Goal: Transaction & Acquisition: Purchase product/service

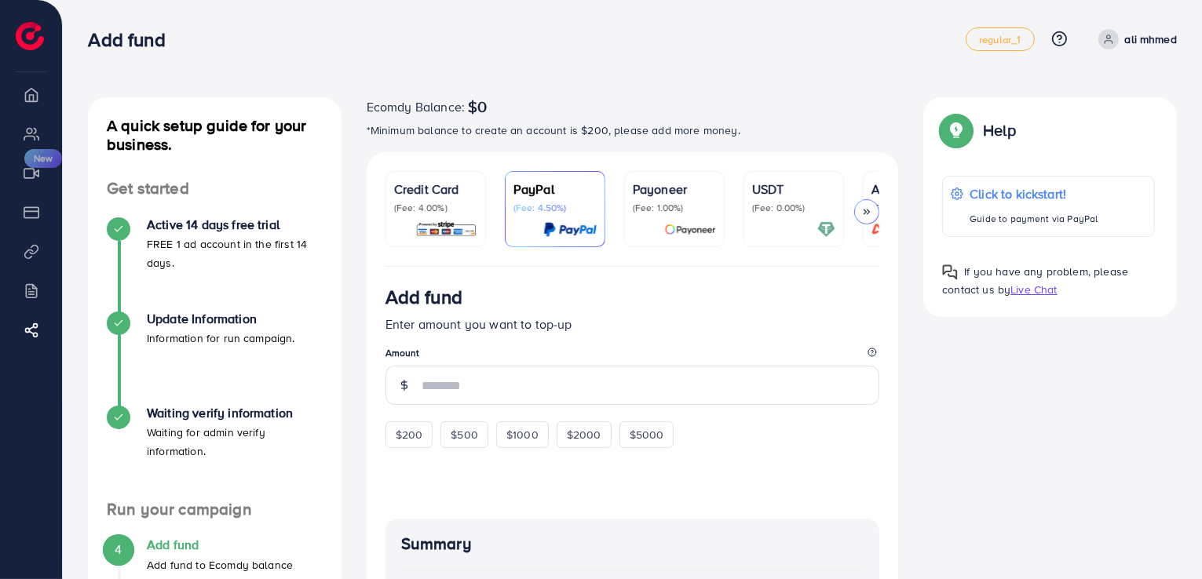
click at [452, 203] on p "(Fee: 4.00%)" at bounding box center [435, 208] width 83 height 13
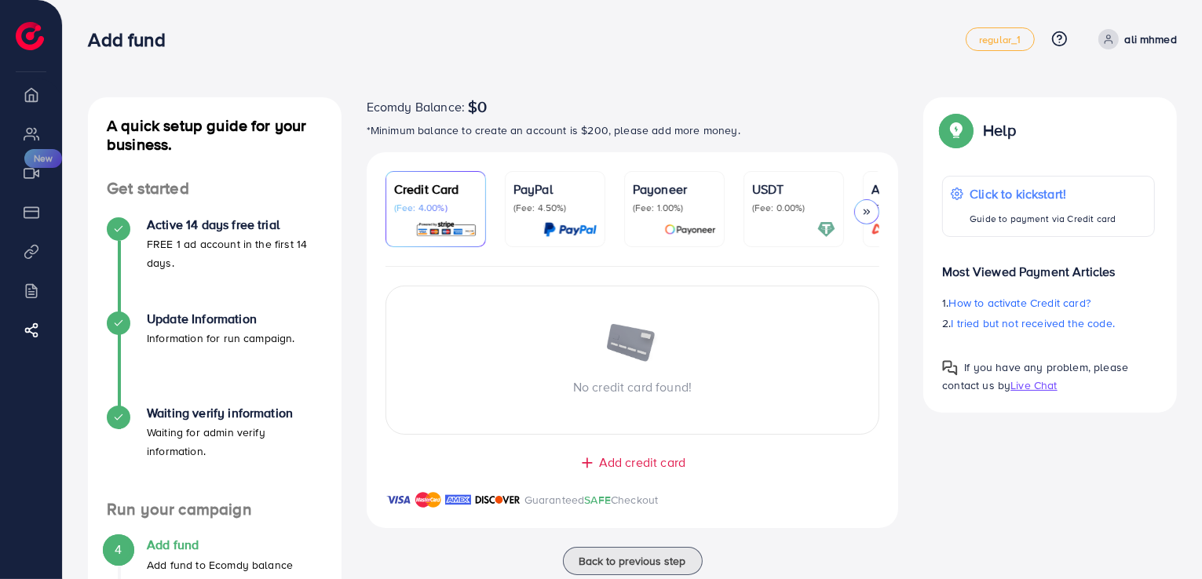
click at [680, 202] on p "(Fee: 1.00%)" at bounding box center [674, 208] width 83 height 13
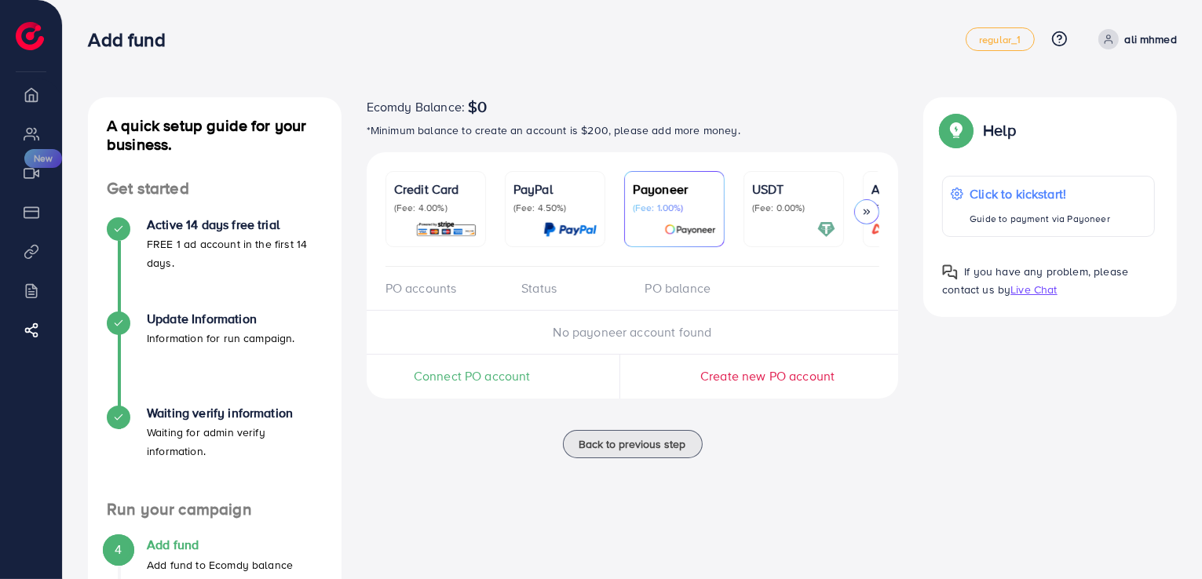
click at [511, 199] on link "PayPal (Fee: 4.50%)" at bounding box center [555, 209] width 101 height 76
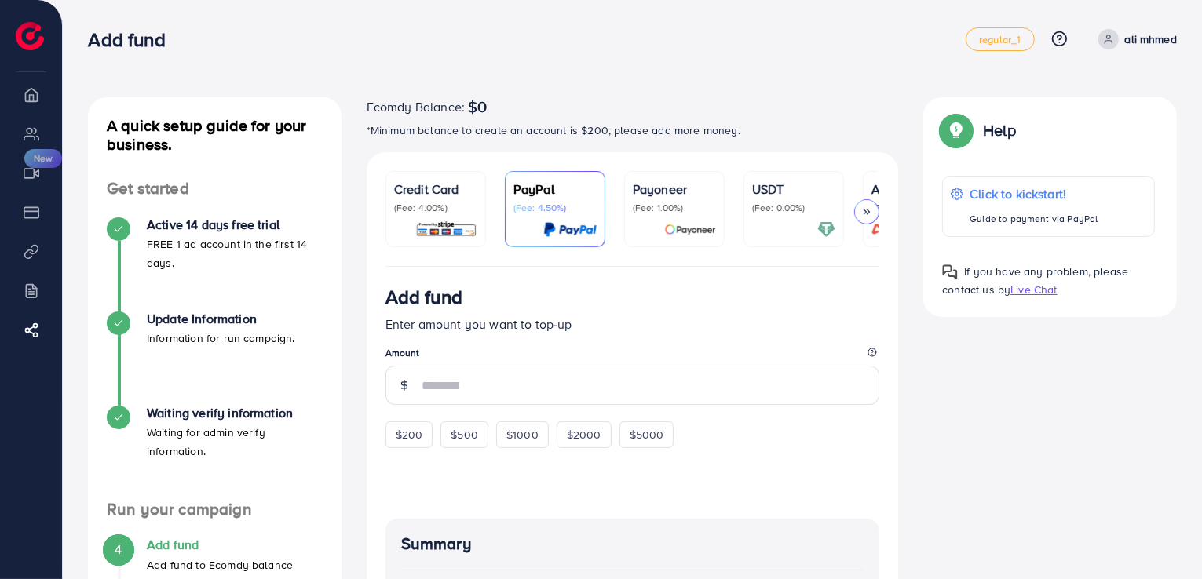
click at [14, 99] on li "Overview" at bounding box center [31, 94] width 62 height 31
click at [35, 152] on ul "Overview My ad accounts Creative center New Payment Product Links Billing Affil…" at bounding box center [31, 225] width 62 height 292
drag, startPoint x: 33, startPoint y: 178, endPoint x: 237, endPoint y: 208, distance: 206.3
click at [38, 180] on li "Creative center New" at bounding box center [31, 172] width 62 height 31
click at [441, 199] on div "Credit Card (Fee: 4.00%)" at bounding box center [435, 197] width 83 height 35
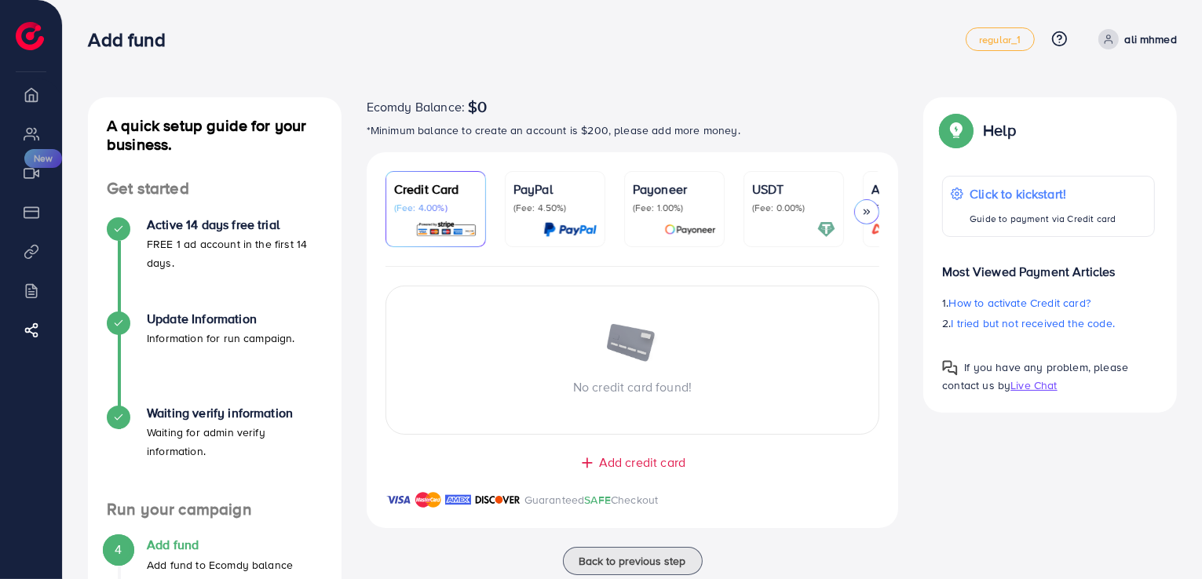
click at [549, 215] on div "PayPal (Fee: 4.50%)" at bounding box center [555, 209] width 83 height 59
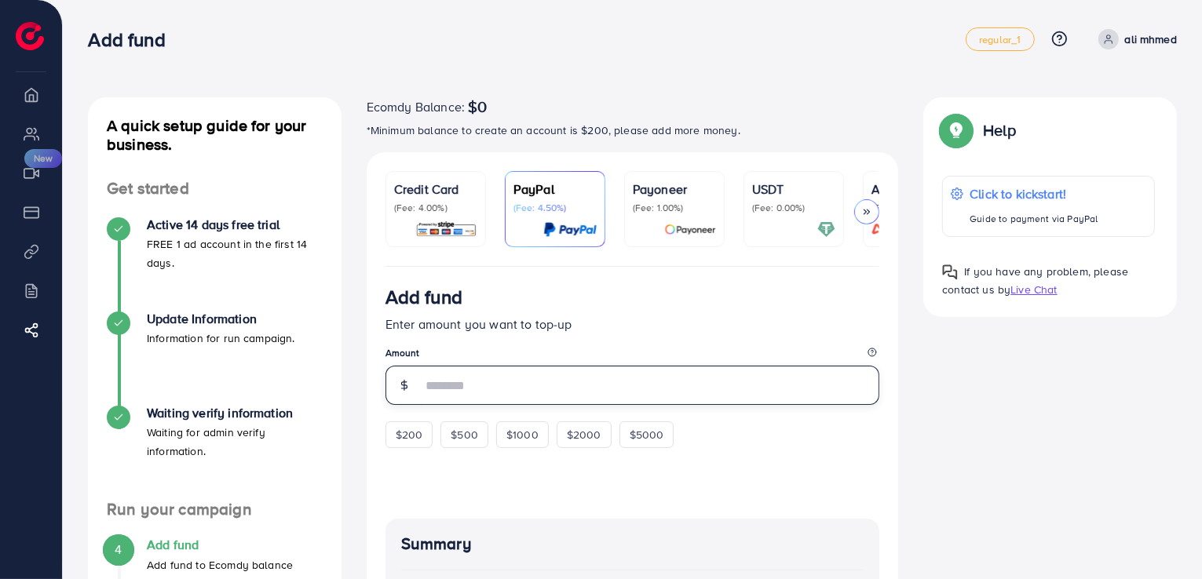
click at [510, 389] on input "number" at bounding box center [651, 385] width 459 height 39
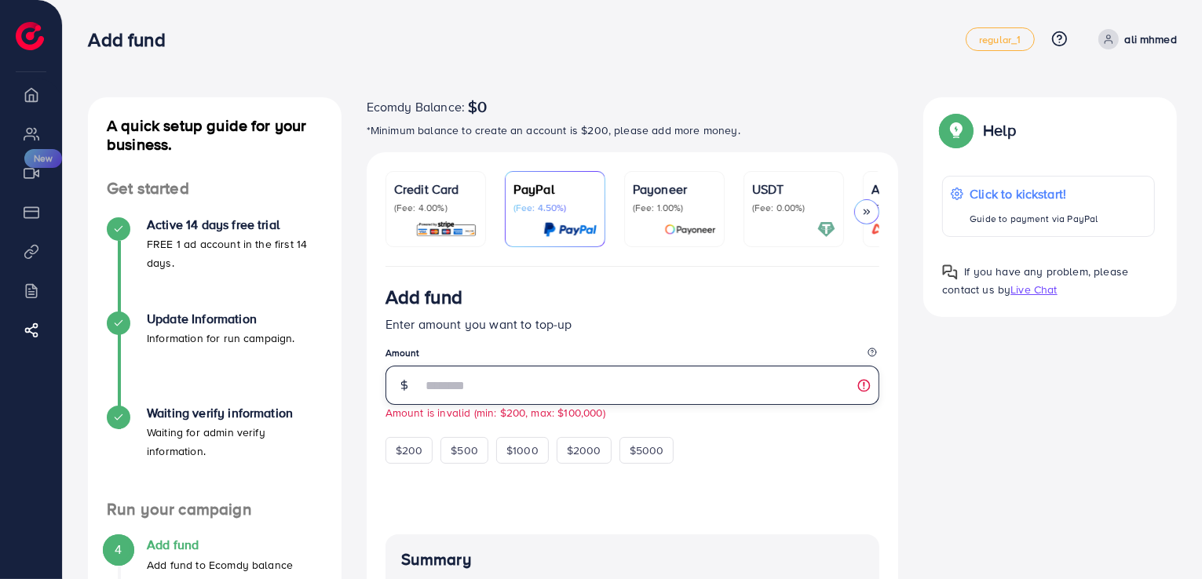
type input "*"
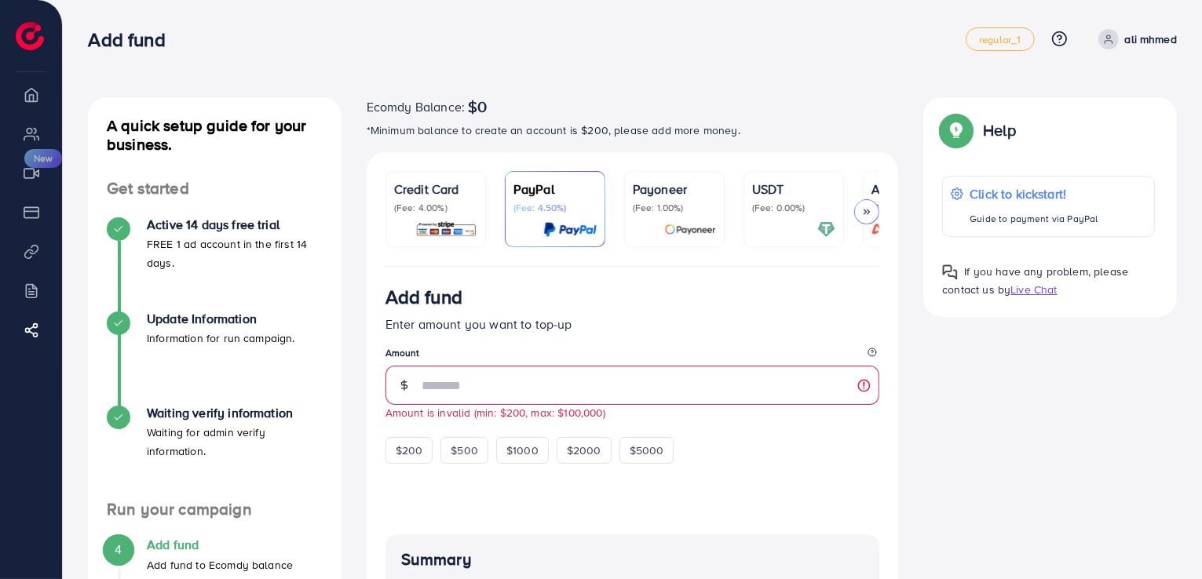
click at [449, 224] on img at bounding box center [446, 230] width 62 height 18
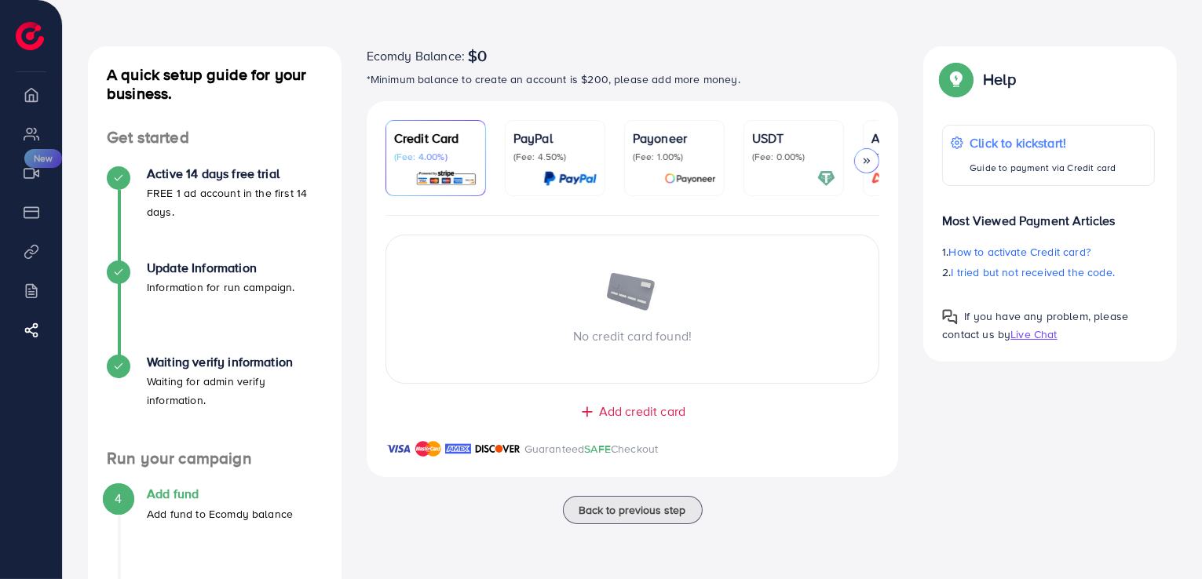
scroll to position [79, 0]
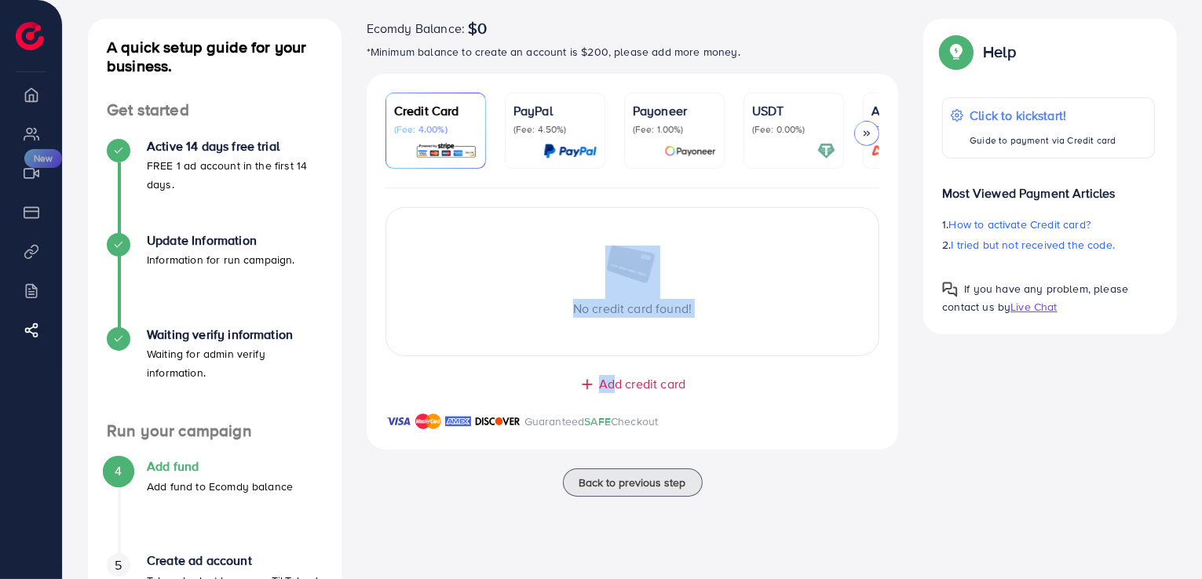
drag, startPoint x: 612, startPoint y: 379, endPoint x: 594, endPoint y: 291, distance: 90.4
click at [594, 291] on div "No credit card found! Add credit card Guaranteed SAFE Checkout" at bounding box center [633, 318] width 532 height 261
click at [594, 291] on div "No credit card found!" at bounding box center [632, 282] width 493 height 72
click at [664, 119] on p "Payoneer" at bounding box center [674, 110] width 83 height 19
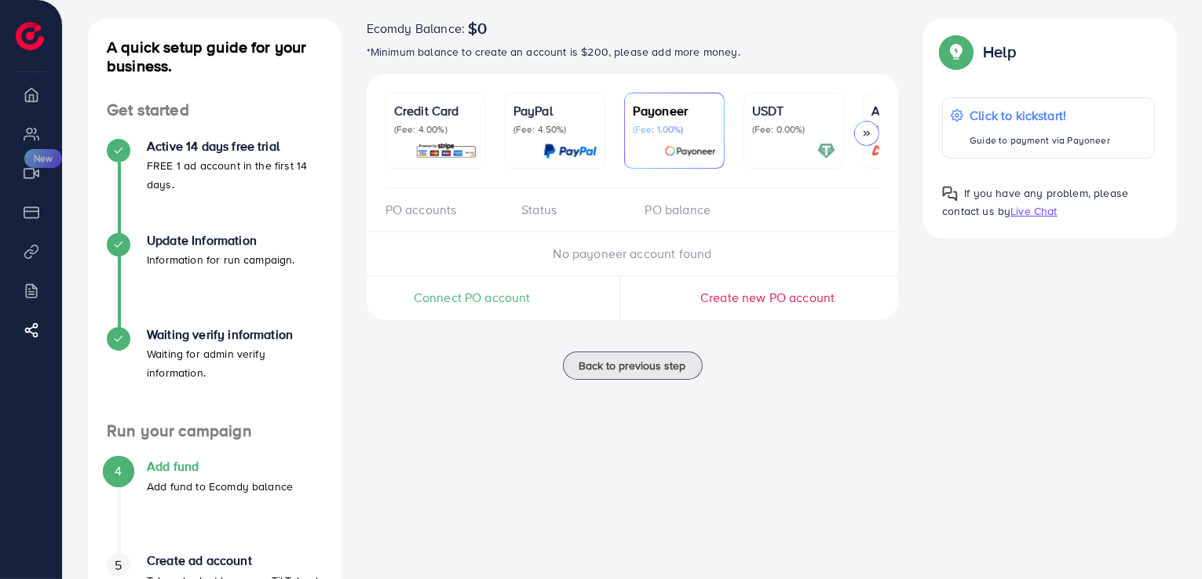
click at [752, 136] on div "USDT (Fee: 0.00%)" at bounding box center [793, 130] width 83 height 59
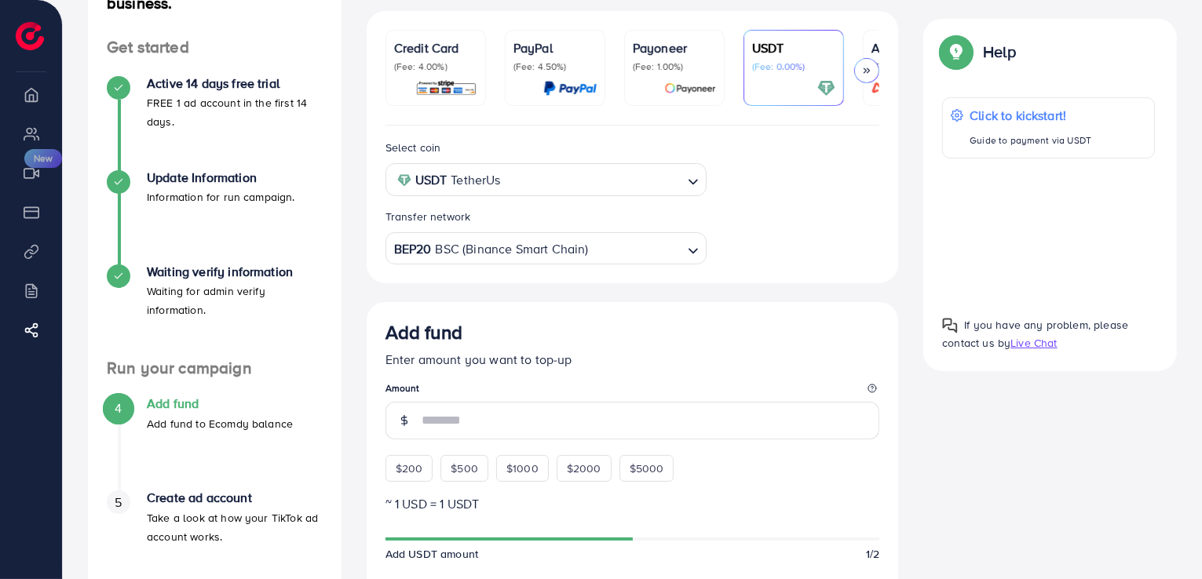
scroll to position [236, 0]
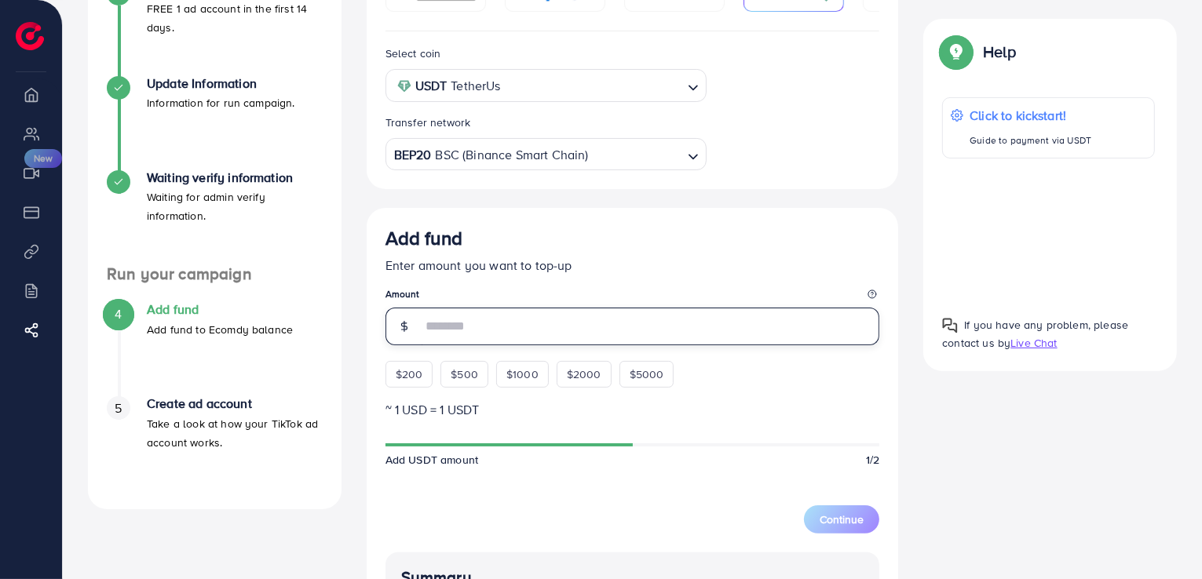
click at [517, 324] on input "number" at bounding box center [651, 327] width 459 height 38
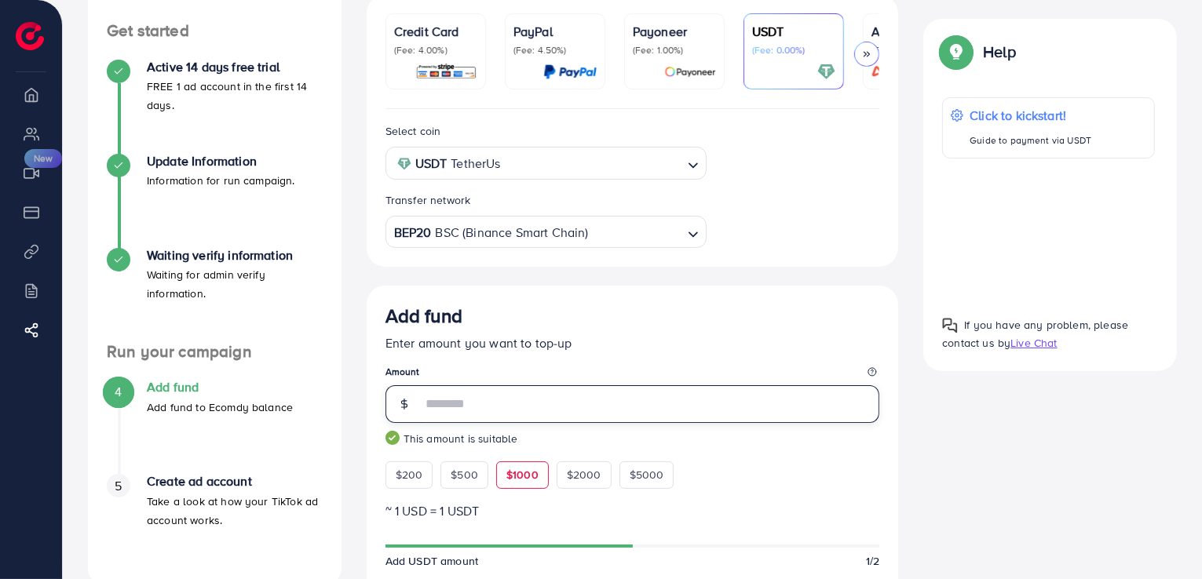
scroll to position [0, 0]
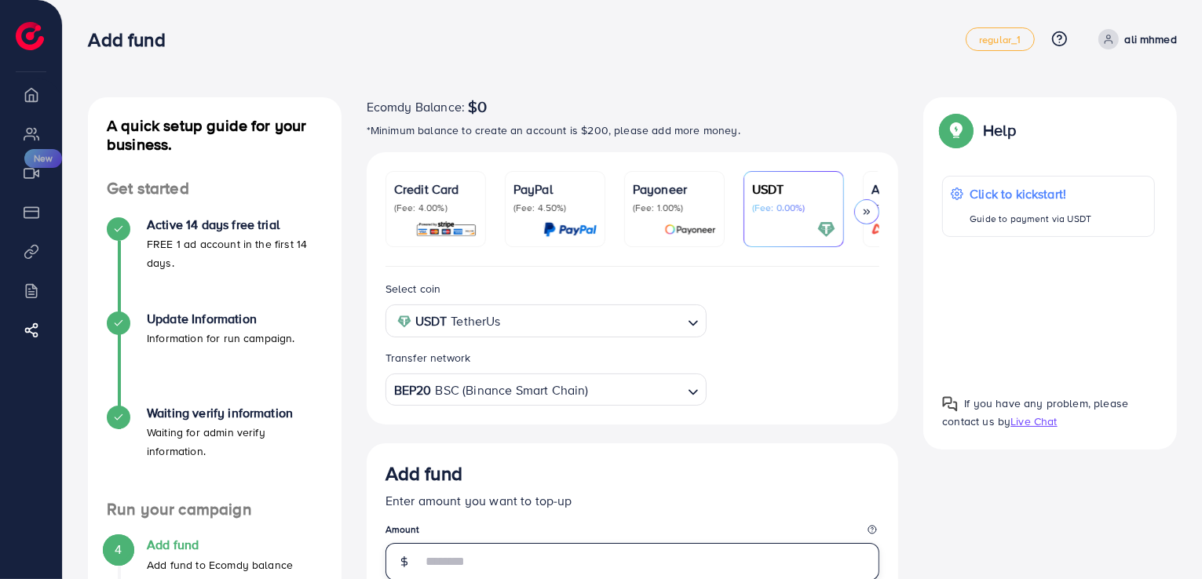
type input "****"
